Goal: Information Seeking & Learning: Learn about a topic

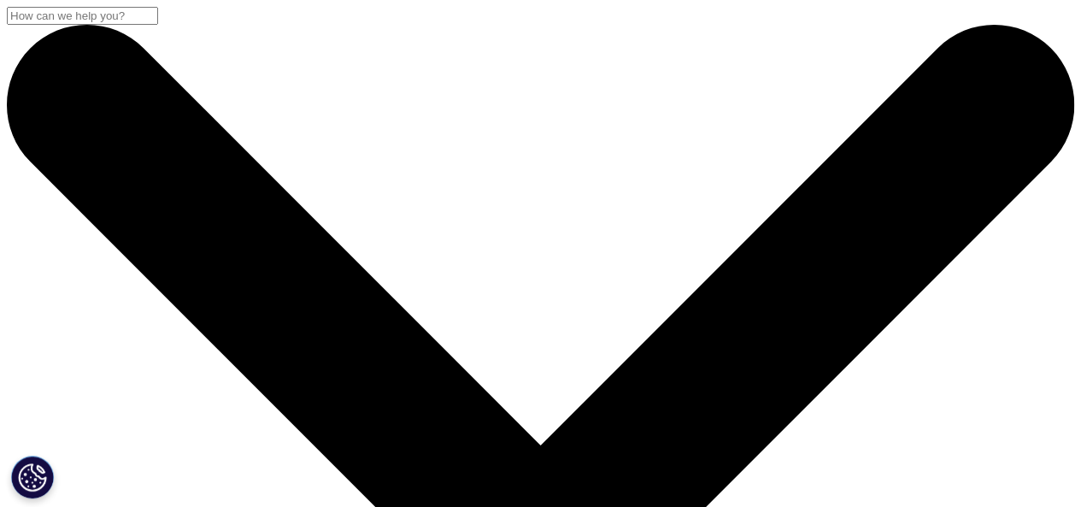
click at [158, 25] on input "Search" at bounding box center [82, 16] width 151 height 18
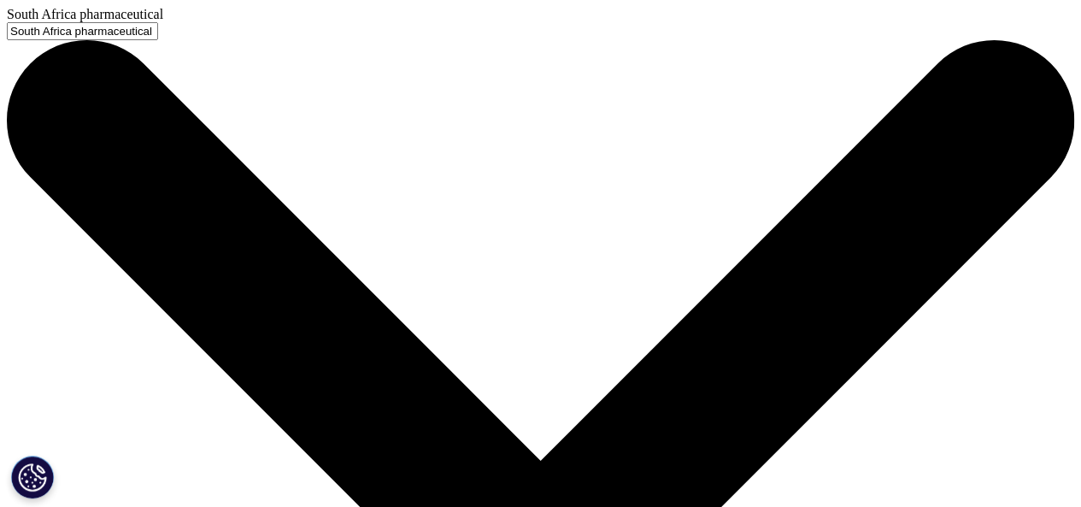
type input "South Africa pharmaceutical"
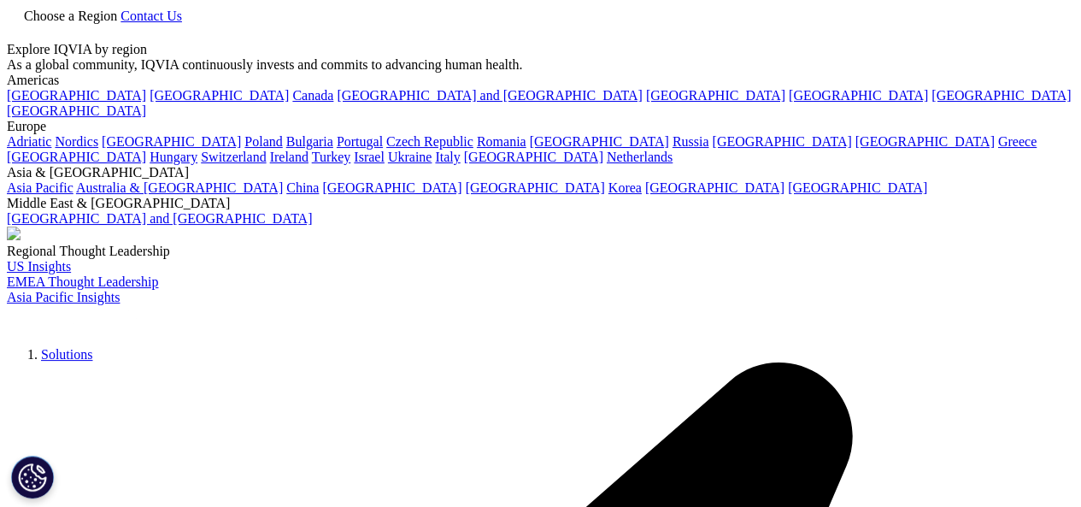
type input "global pharmaceutical market"
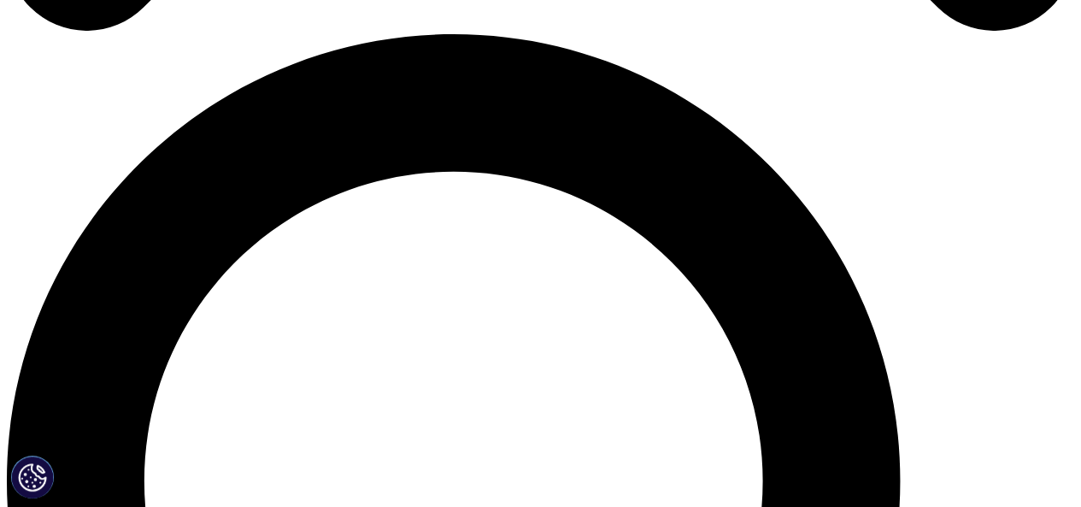
scroll to position [1026, 0]
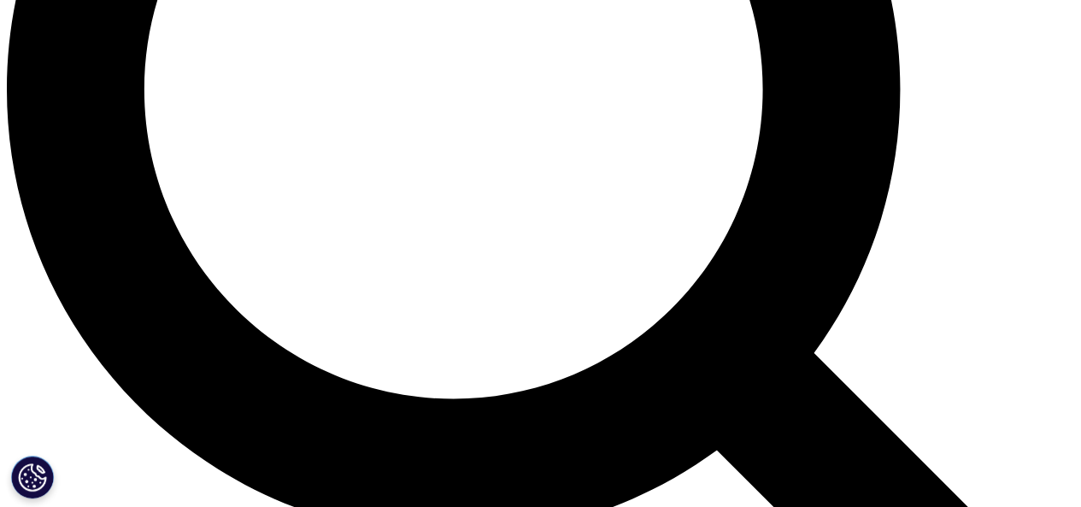
scroll to position [1880, 0]
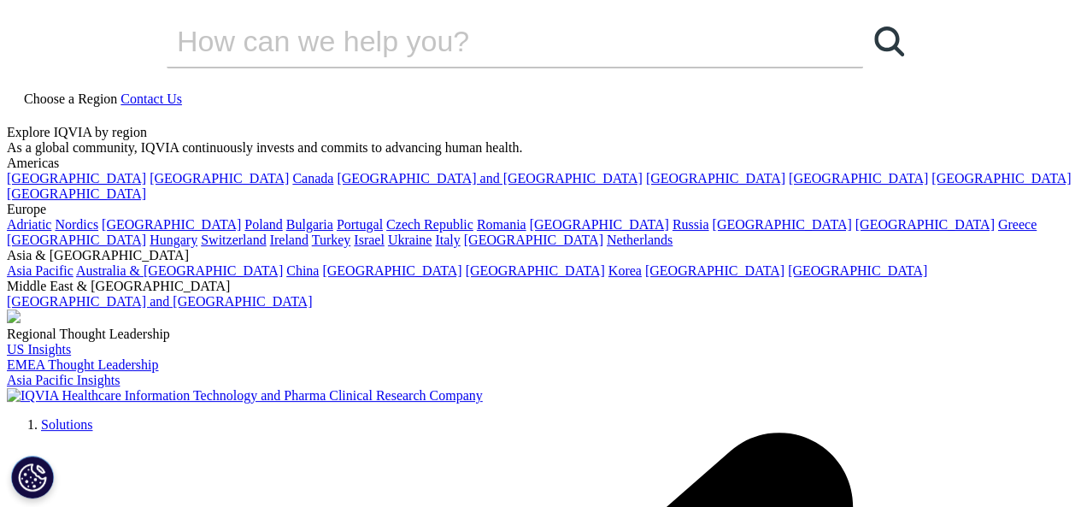
scroll to position [171, 0]
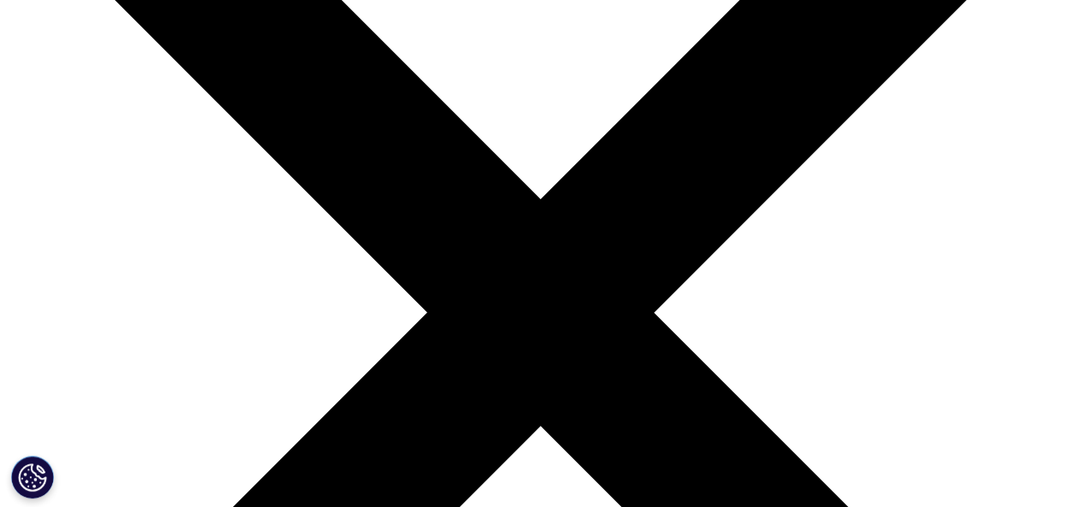
scroll to position [342, 0]
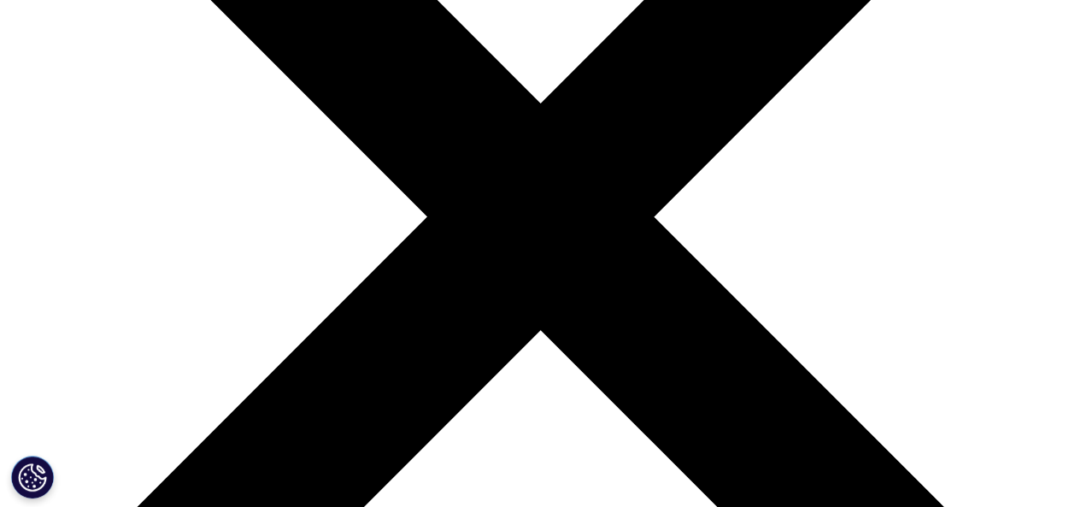
type input "pharmaceutical industry"
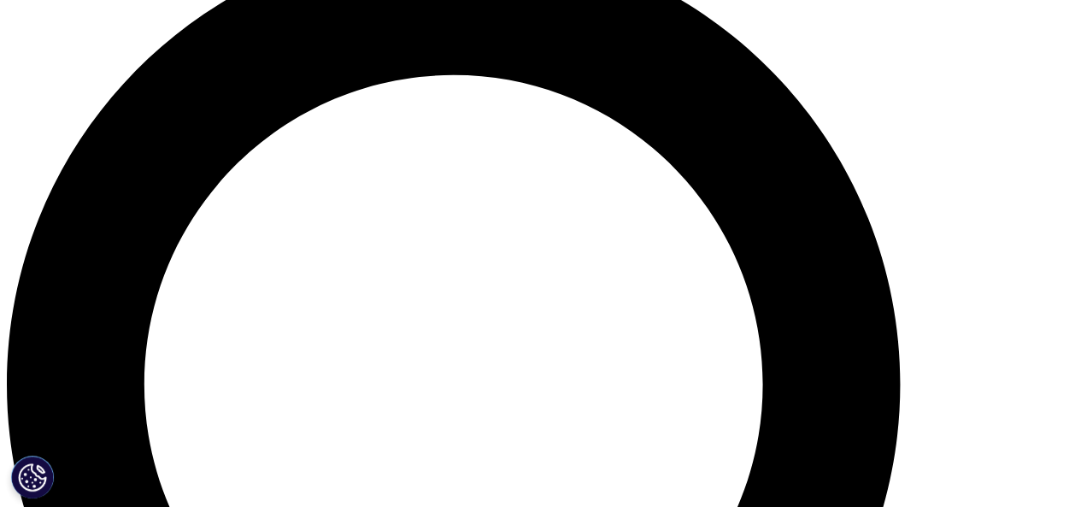
scroll to position [1111, 0]
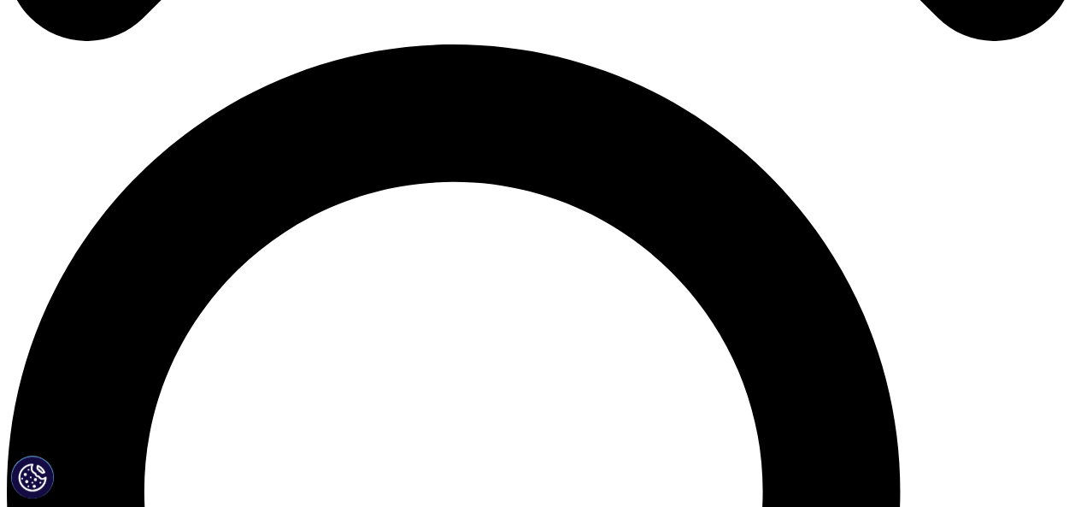
scroll to position [855, 0]
